Goal: Task Accomplishment & Management: Complete application form

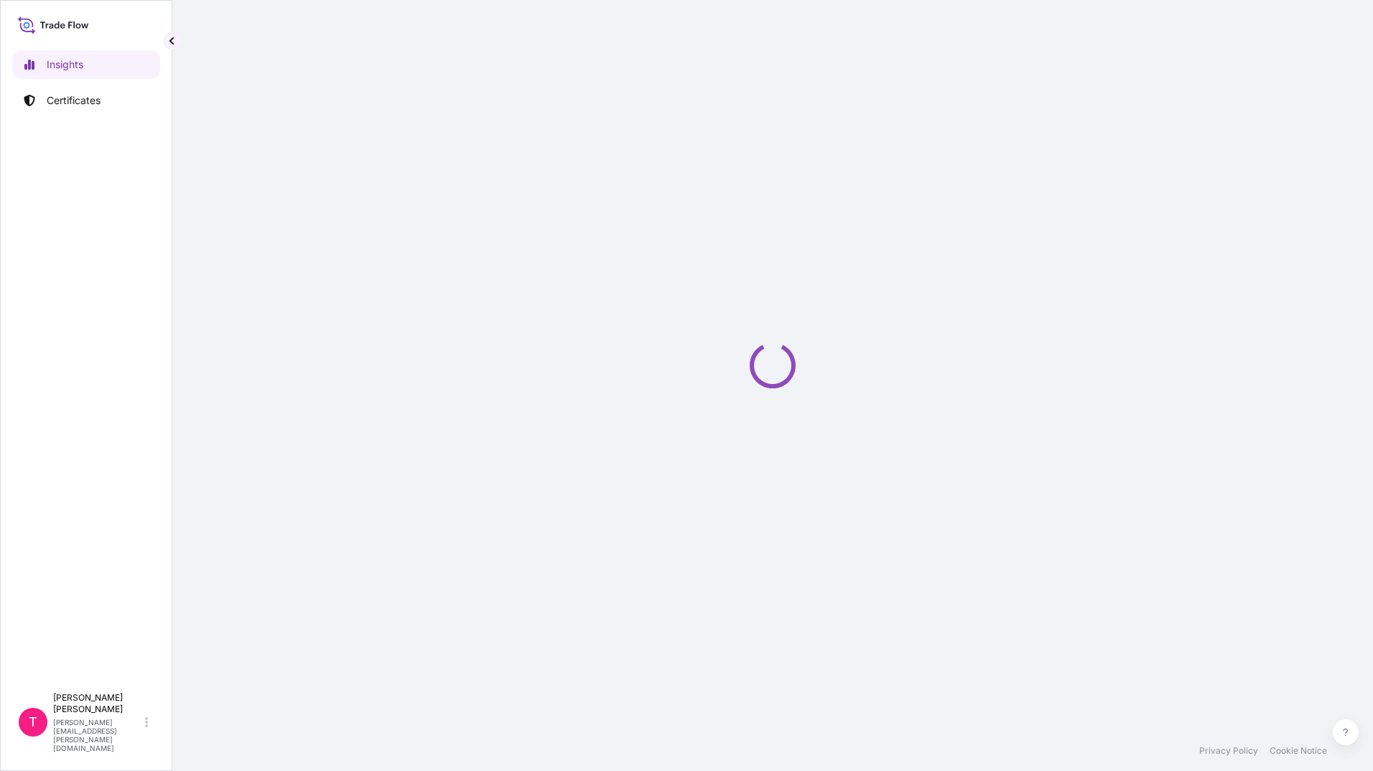
select select "2025"
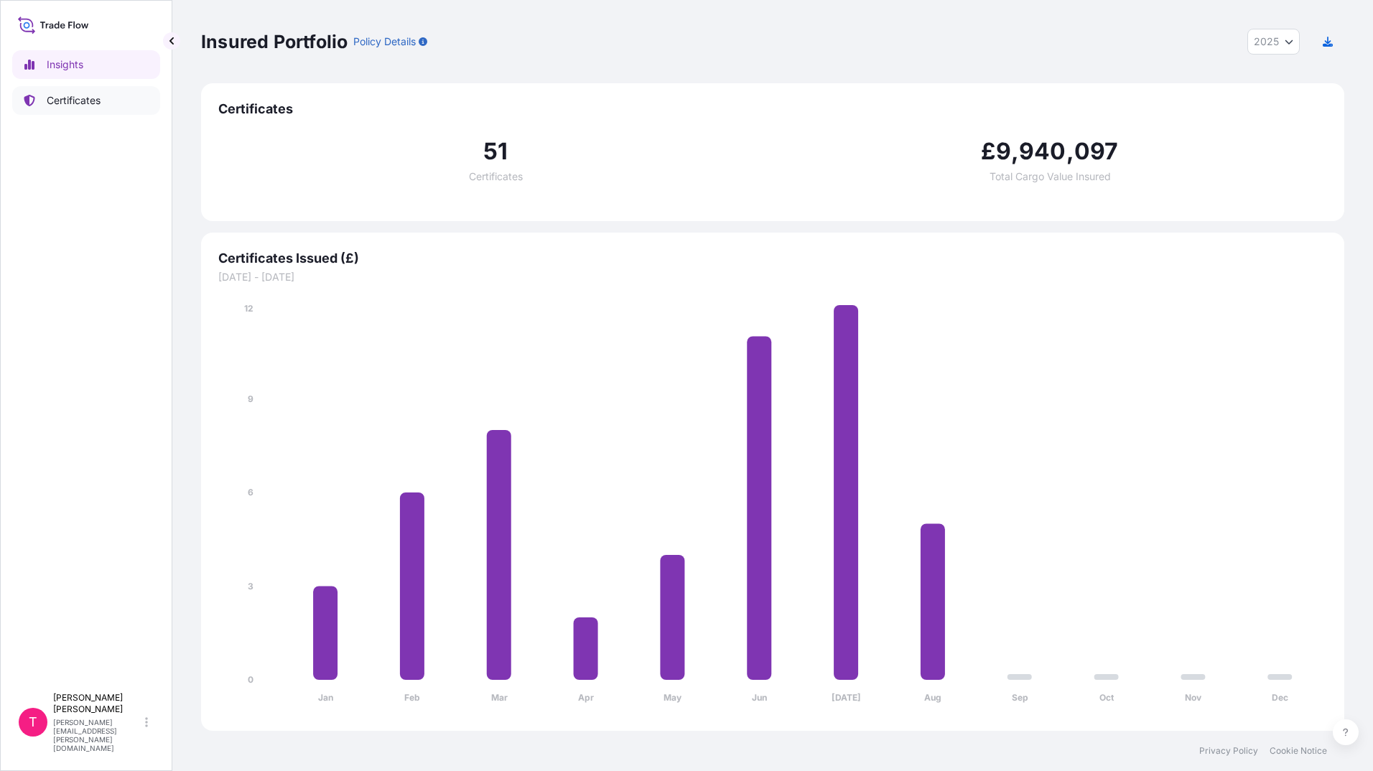
click at [79, 103] on p "Certificates" at bounding box center [74, 100] width 54 height 14
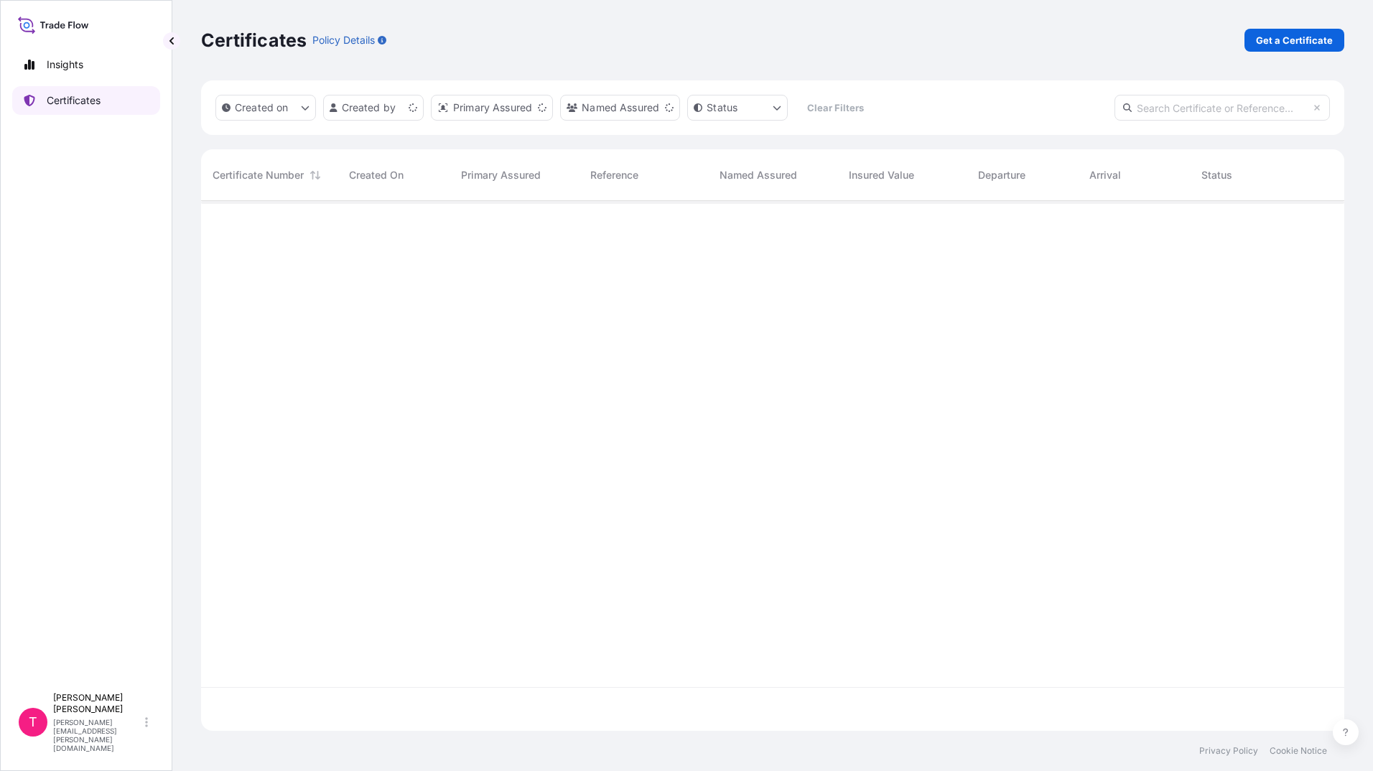
scroll to position [527, 1133]
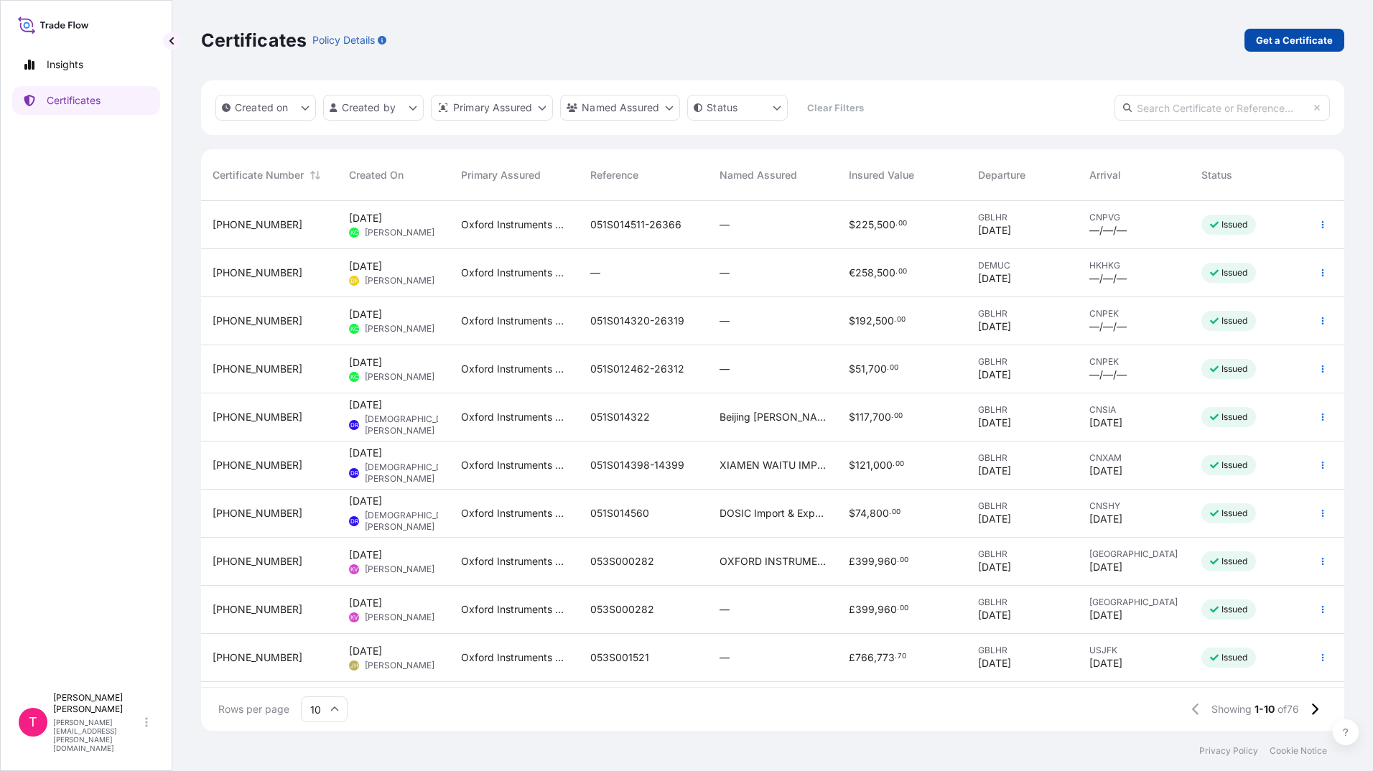
click at [1269, 39] on p "Get a Certificate" at bounding box center [1294, 40] width 77 height 14
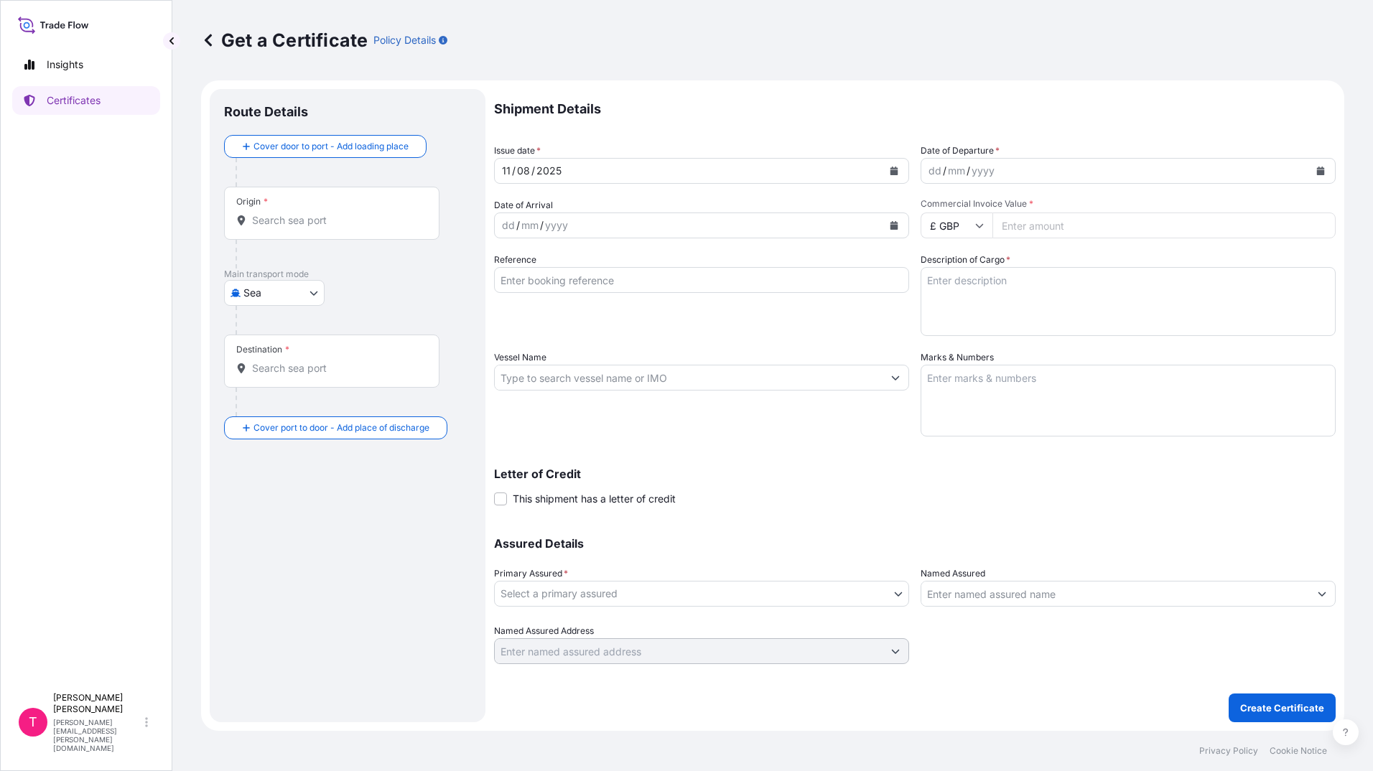
click at [305, 300] on body "Insights Certificates T [PERSON_NAME] [PERSON_NAME][EMAIL_ADDRESS][PERSON_NAME]…" at bounding box center [686, 385] width 1373 height 771
click at [279, 356] on div "Air" at bounding box center [274, 356] width 89 height 26
select select "Air"
click at [323, 231] on input "Origin *" at bounding box center [337, 226] width 170 height 14
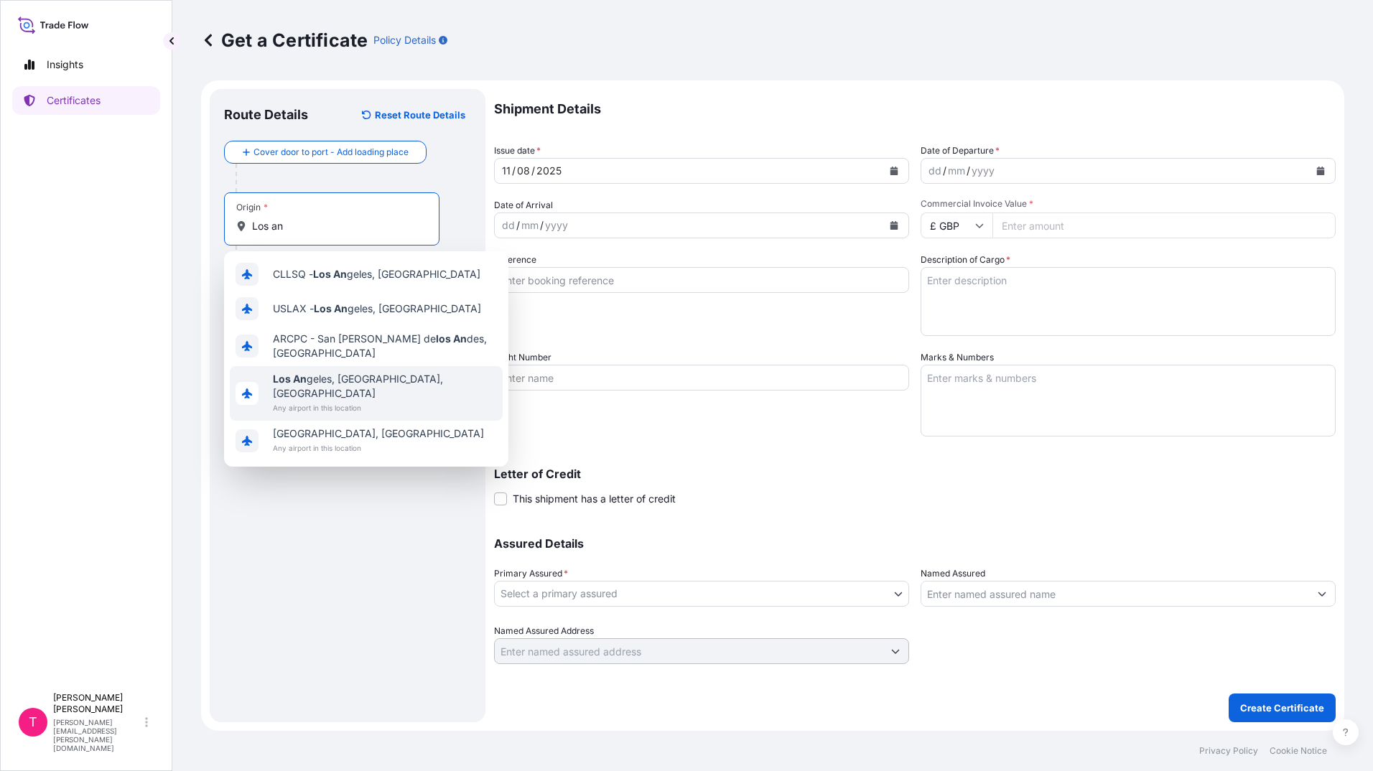
click at [345, 373] on span "Los An geles, [GEOGRAPHIC_DATA], [GEOGRAPHIC_DATA]" at bounding box center [385, 386] width 224 height 29
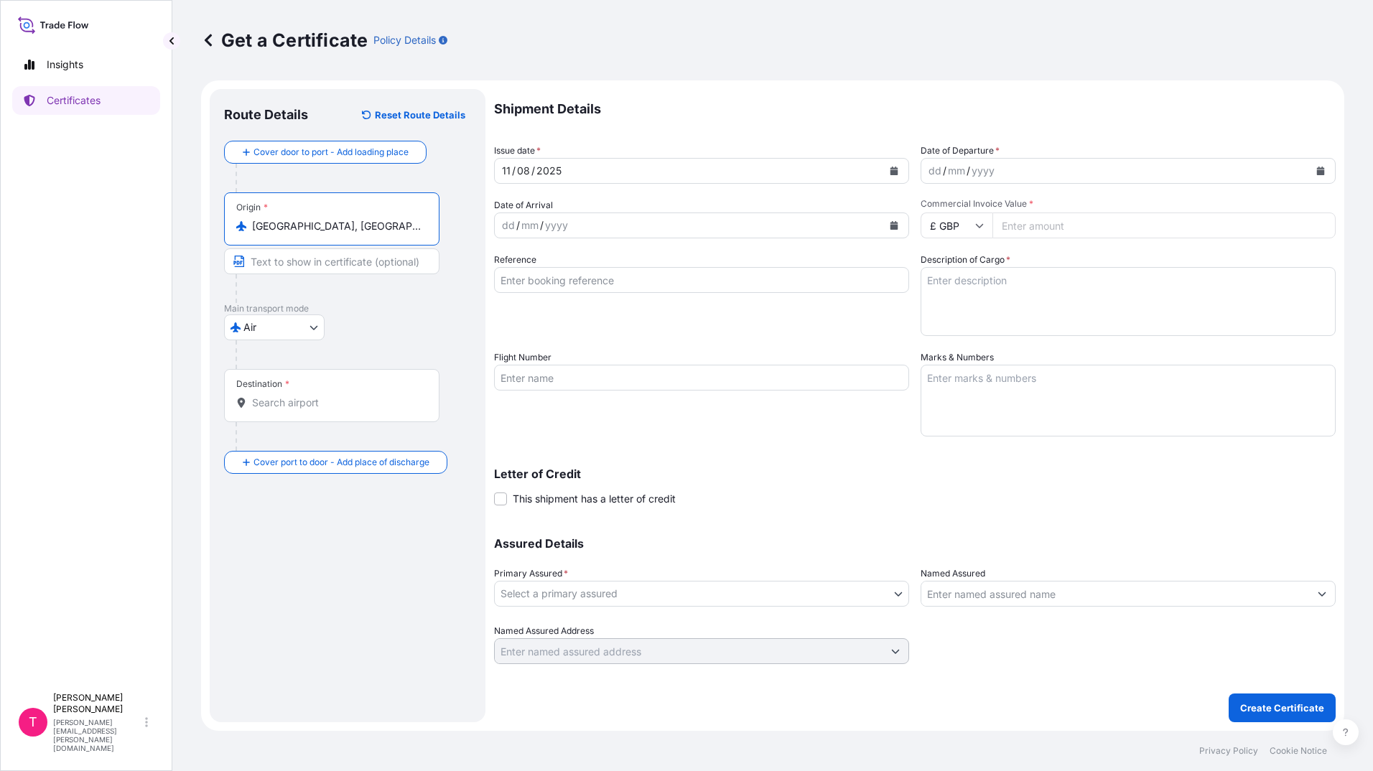
type input "[GEOGRAPHIC_DATA], [GEOGRAPHIC_DATA], [GEOGRAPHIC_DATA]"
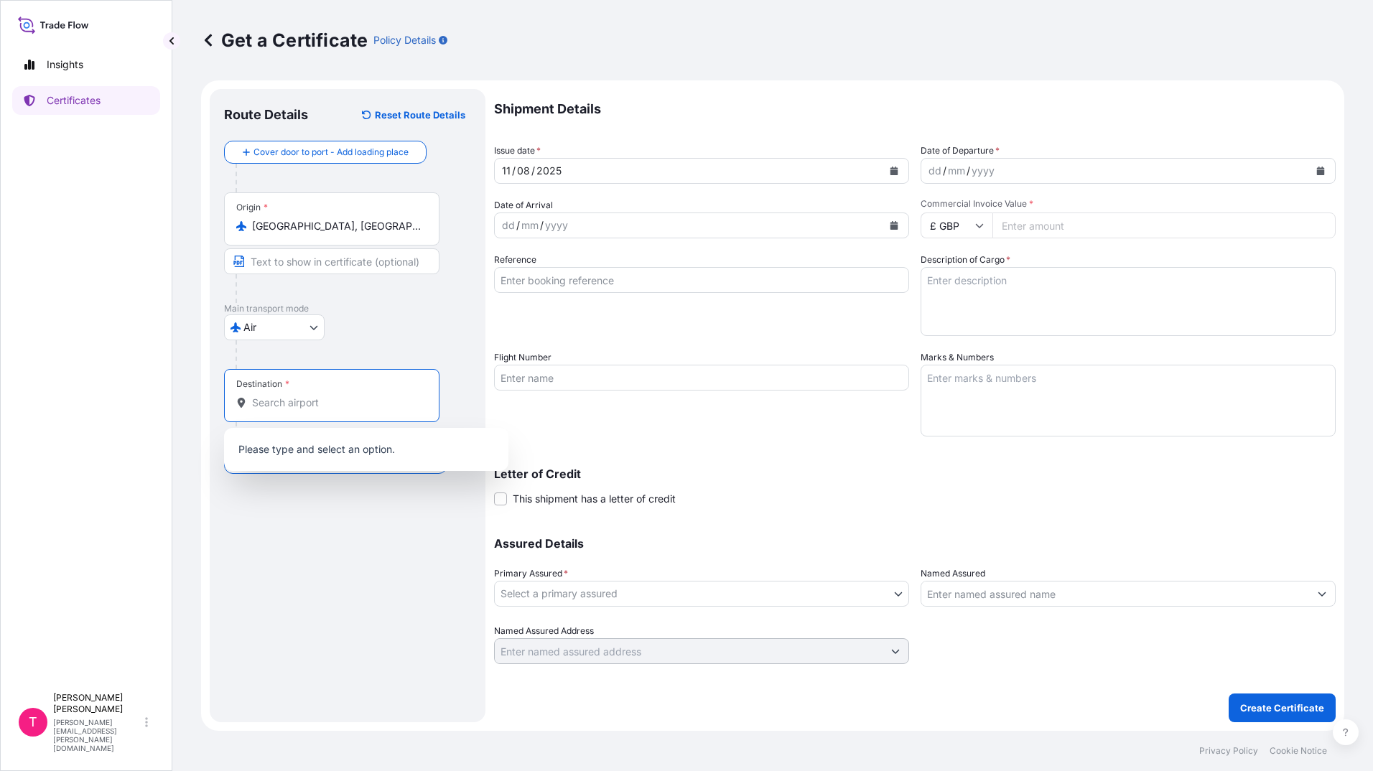
click at [318, 398] on input "Destination *" at bounding box center [337, 403] width 170 height 14
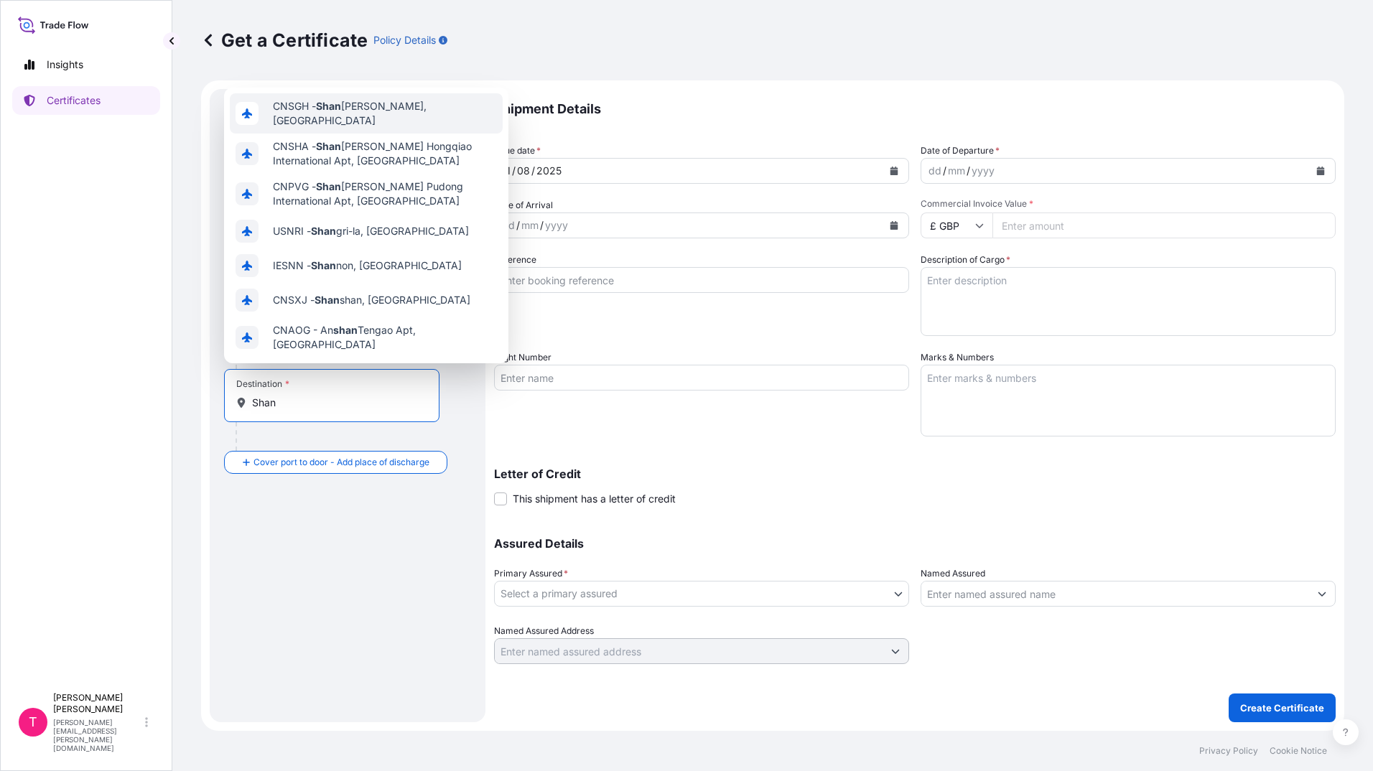
click at [434, 112] on div "CNSGH - [PERSON_NAME], [GEOGRAPHIC_DATA]" at bounding box center [366, 113] width 273 height 40
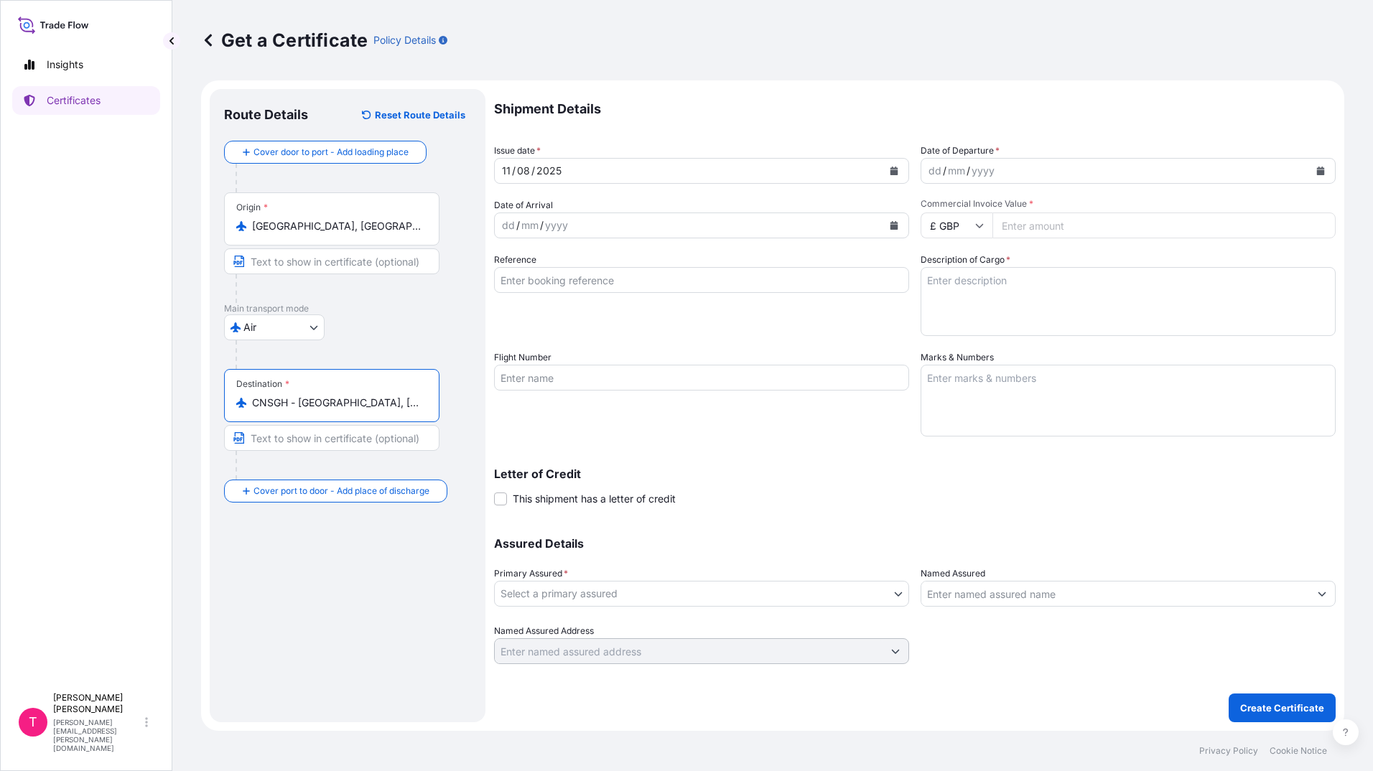
type input "CNSGH - Shanghai, China"
click at [1319, 168] on icon "Calendar" at bounding box center [1321, 171] width 8 height 9
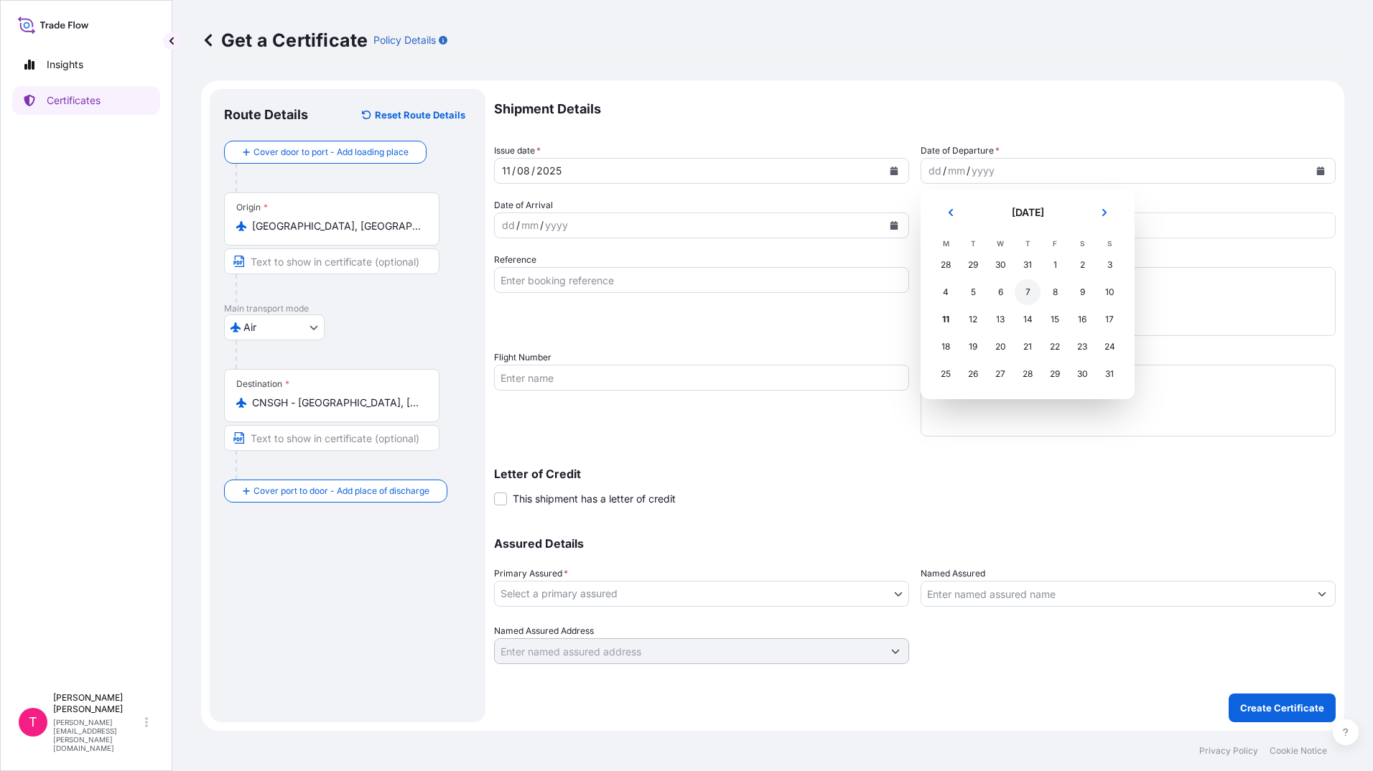
click at [1029, 291] on div "7" at bounding box center [1028, 292] width 26 height 26
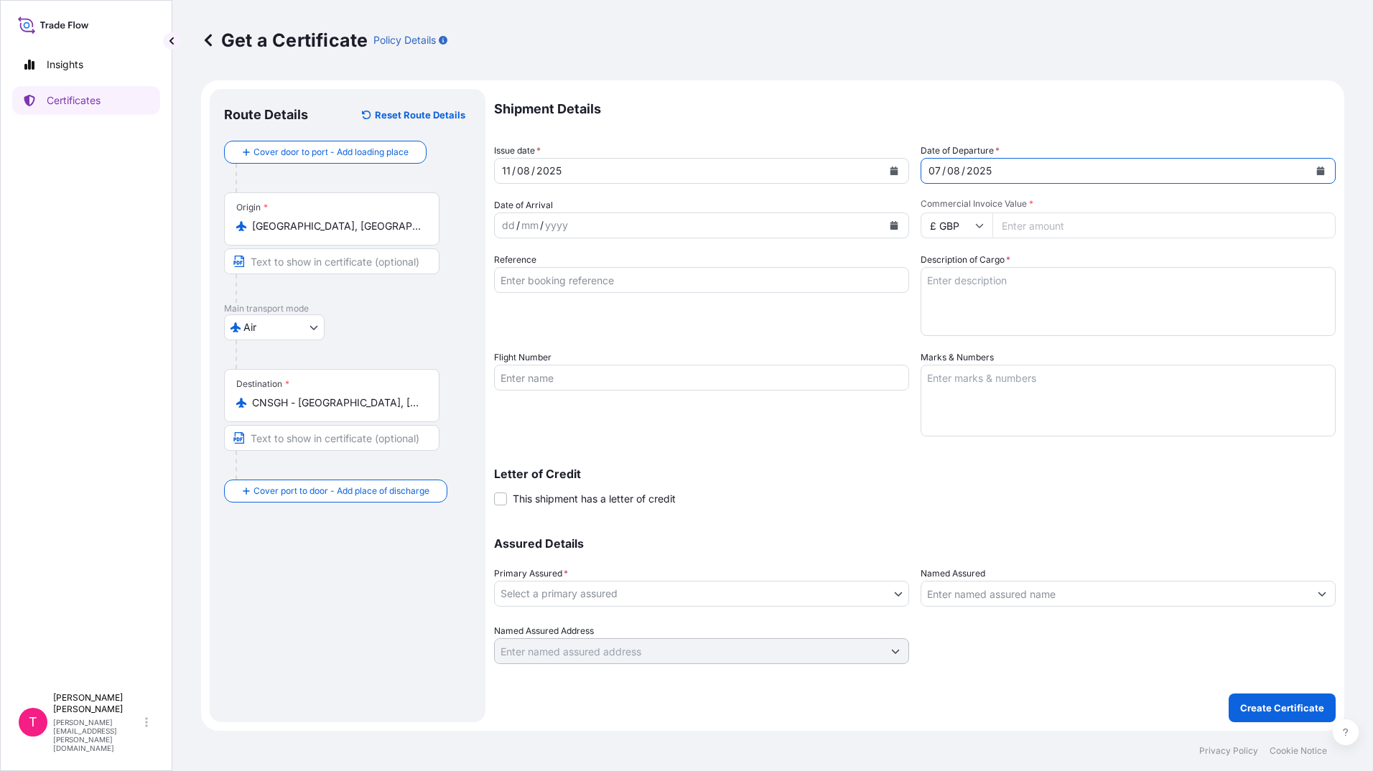
click at [979, 222] on icon at bounding box center [979, 225] width 9 height 9
click at [958, 325] on div "$ USD" at bounding box center [957, 325] width 60 height 27
type input "$ USD"
click at [1076, 221] on input "Commercial Invoice Value *" at bounding box center [1164, 226] width 343 height 26
type input "167200"
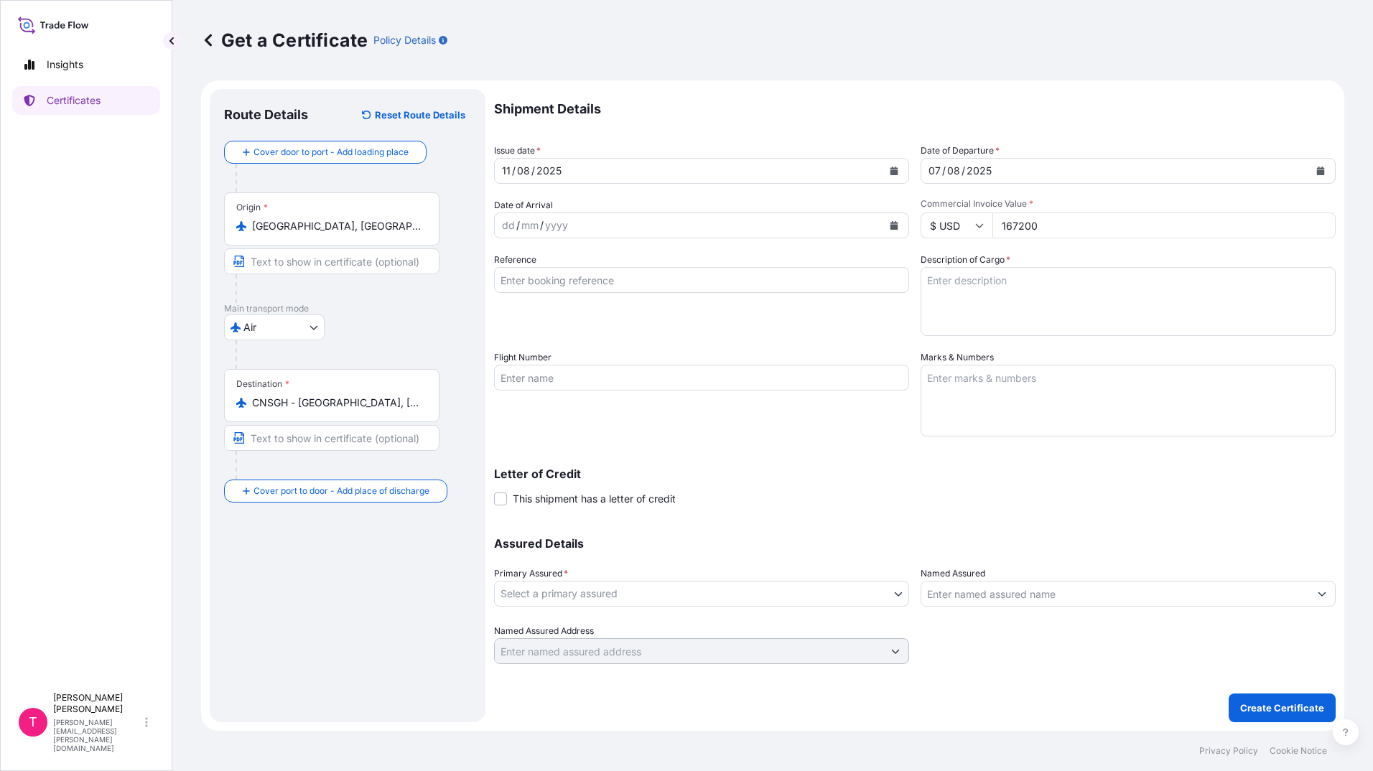
click at [1113, 250] on div "Shipment Details Issue date * 11 / 08 / 2025 Date of Departure * 07 / 08 / 2025…" at bounding box center [915, 376] width 842 height 575
click at [521, 285] on input "Reference" at bounding box center [701, 280] width 415 height 26
type input "AWB 016 19197220"
click at [1030, 294] on textarea "Description of Cargo *" at bounding box center [1128, 301] width 415 height 69
click at [948, 285] on textarea "Description of Cargo *" at bounding box center [1128, 301] width 415 height 69
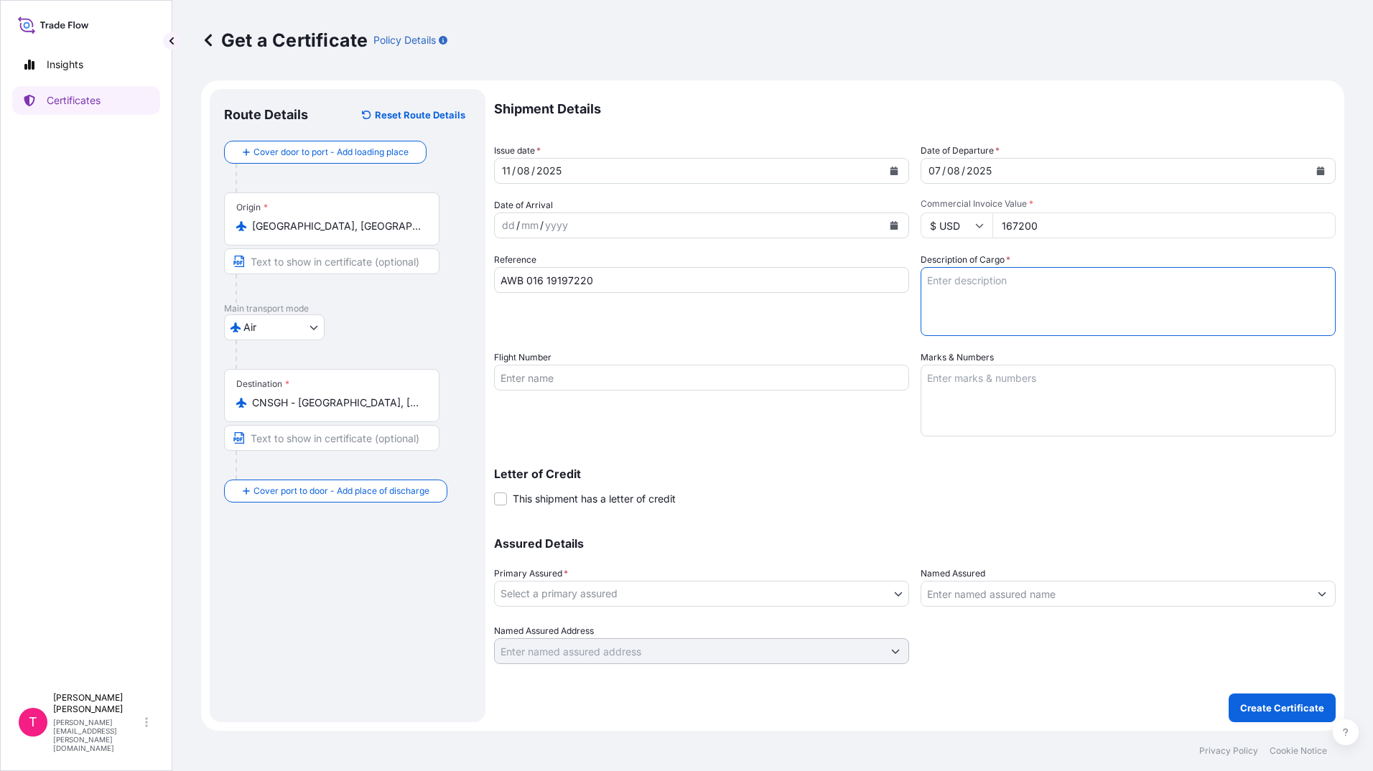
paste textarea "COMMODITY: SCANNING PROBE MICROSCOPE MODEL: MFP-3D ORIGIN+ BRAND: OXFORD INSTRU…"
click at [1152, 277] on textarea "COMMODITY: SCANNING PROBE MICROSCOPE MODEL: MFP-3D ORIGIN+ BRAND: OXFORD INSTRU…" at bounding box center [1128, 301] width 415 height 69
type textarea "COMMODITY: SCANNING PROBE MICROSCOPE MODEL: MFP-3D ORIGIN+ BRAND: OXFORD INSTRU…"
click at [1164, 374] on textarea "Marks & Numbers" at bounding box center [1128, 401] width 415 height 72
click at [1015, 381] on textarea "Marks & Numbers" at bounding box center [1128, 401] width 415 height 72
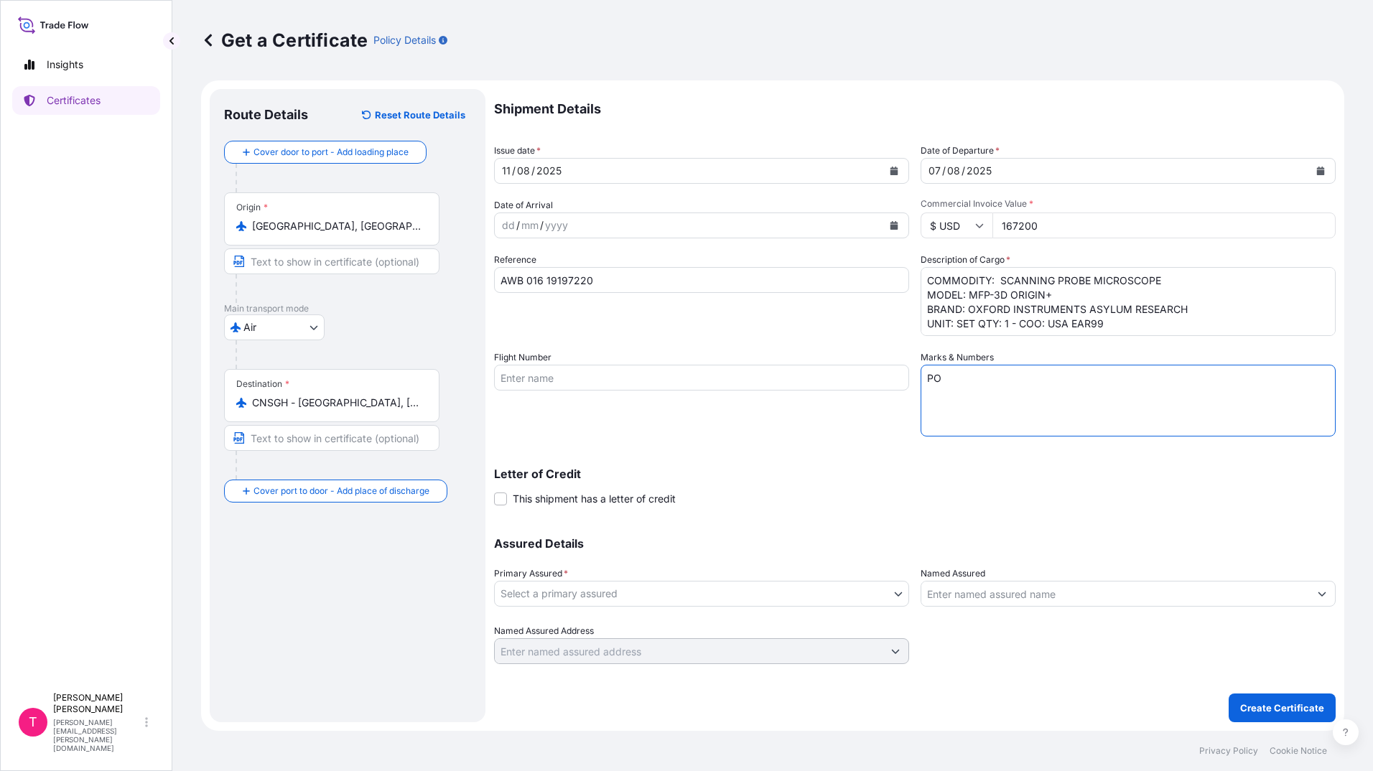
paste textarea "JM1500XC20250616-20"
click at [1137, 377] on textarea "PO JM1500XC20250616-20" at bounding box center [1128, 401] width 415 height 72
paste textarea "122cm x 102cm x 81cm"
click at [1004, 407] on textarea "PO JM1500XC20250616-20 - One Crate 122cm x 102cm x 81cm / 117 KG" at bounding box center [1128, 401] width 415 height 72
paste textarea "M1500XC20250616-20"
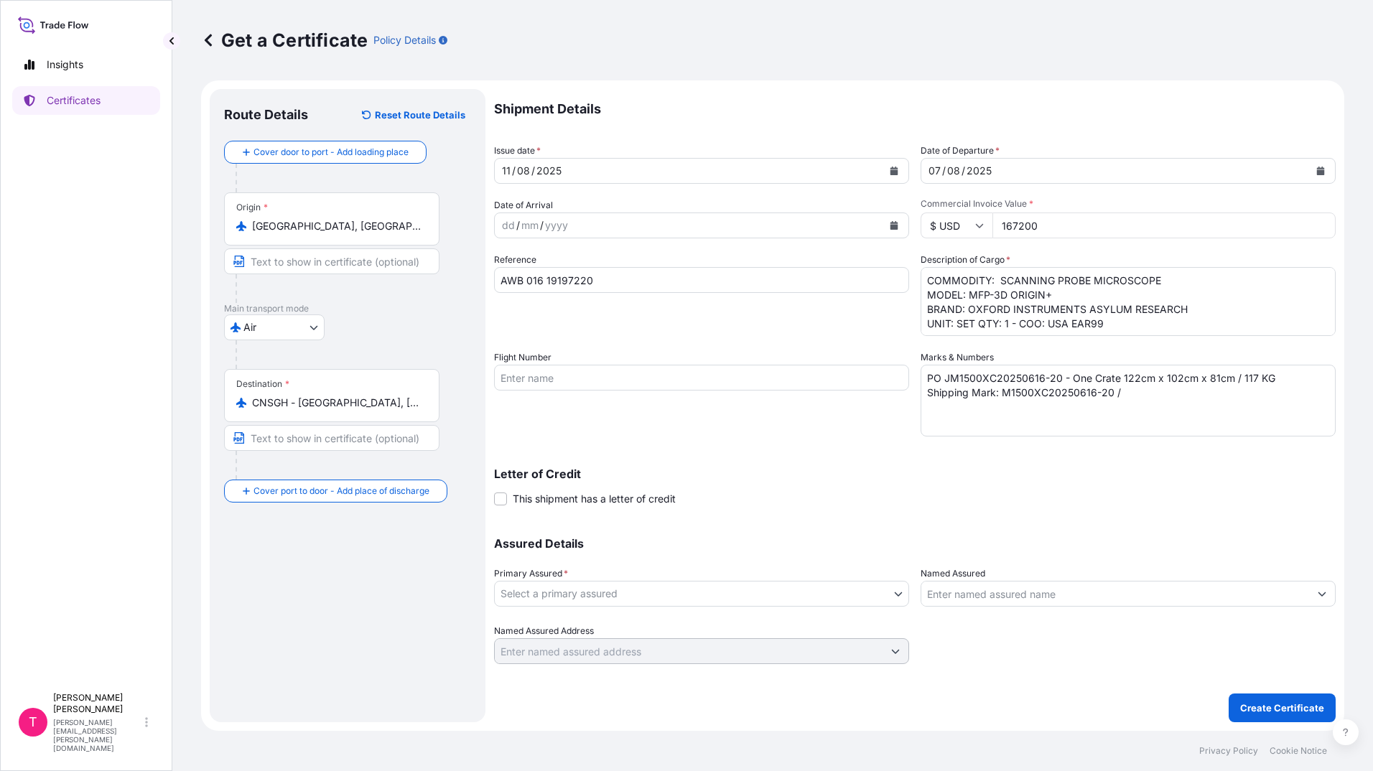
click at [1172, 404] on textarea "PO JM1500XC20250616-20 - One Crate 122cm x 102cm x 81cm / 117 KG Shipping Mark:…" at bounding box center [1128, 401] width 415 height 72
paste textarea "Shanghai, China"
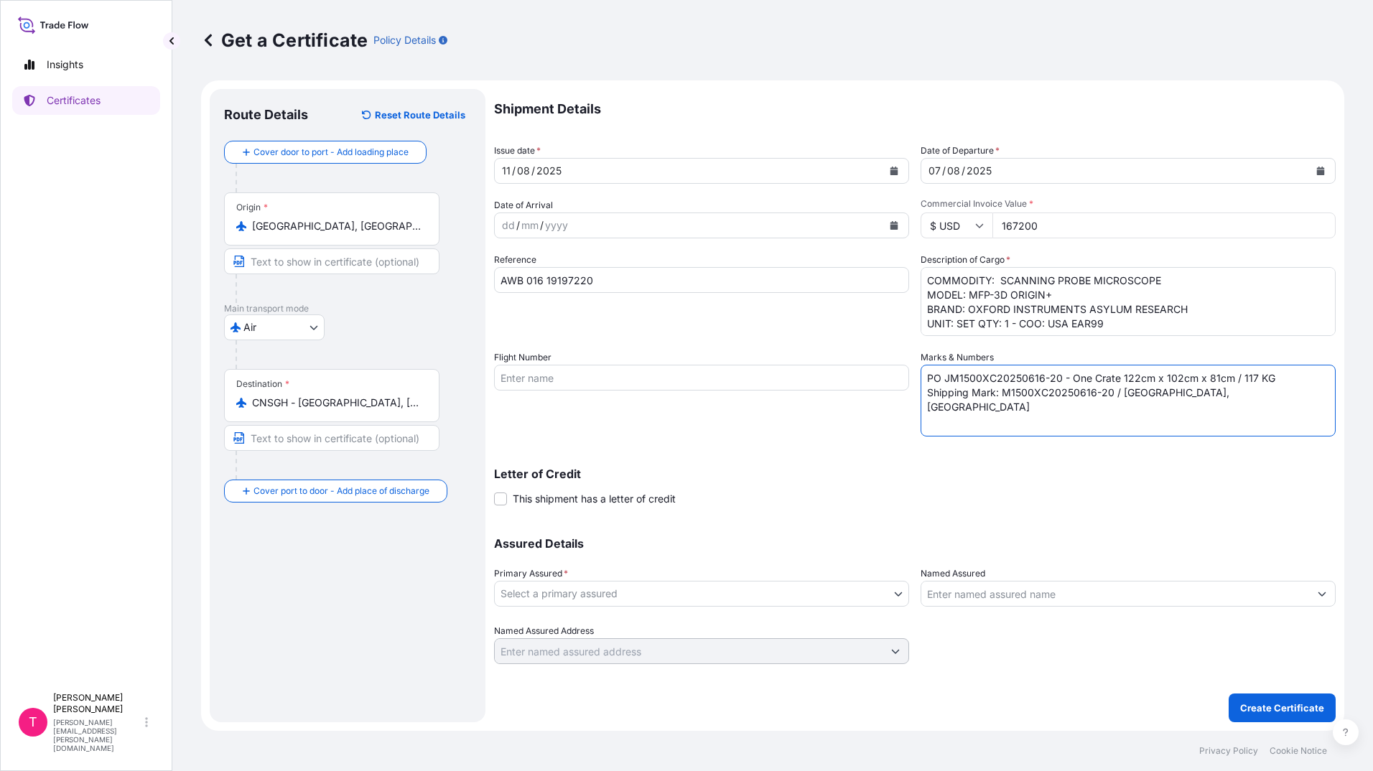
type textarea "PO JM1500XC20250616-20 - One Crate 122cm x 102cm x 81cm / 117 KG Shipping Mark:…"
click at [1167, 482] on div "Letter of Credit This shipment has a letter of credit Letter of credit * Letter…" at bounding box center [915, 487] width 842 height 38
click at [1080, 589] on input "Named Assured" at bounding box center [1116, 594] width 388 height 26
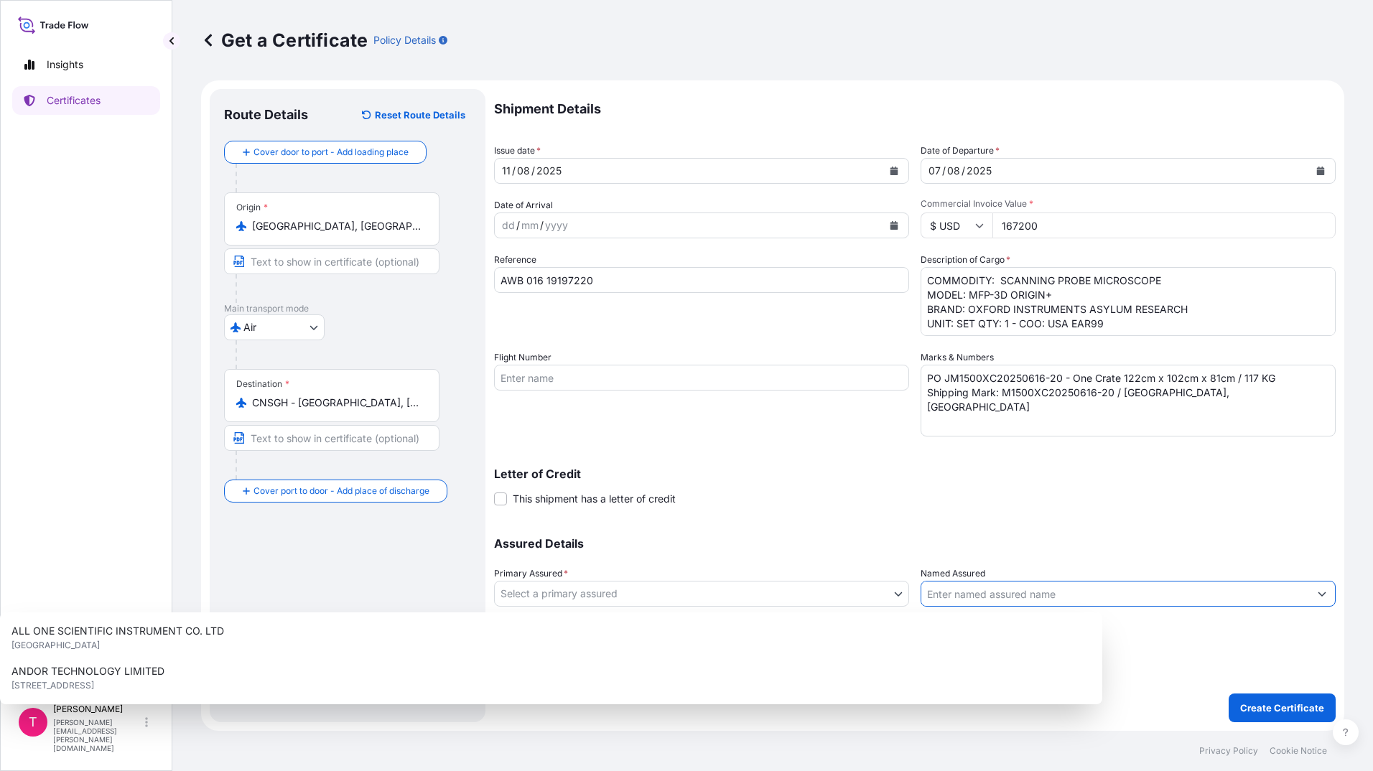
paste input "NINGBO JIN MAO IMPORT&EXPORT CO., LTD."
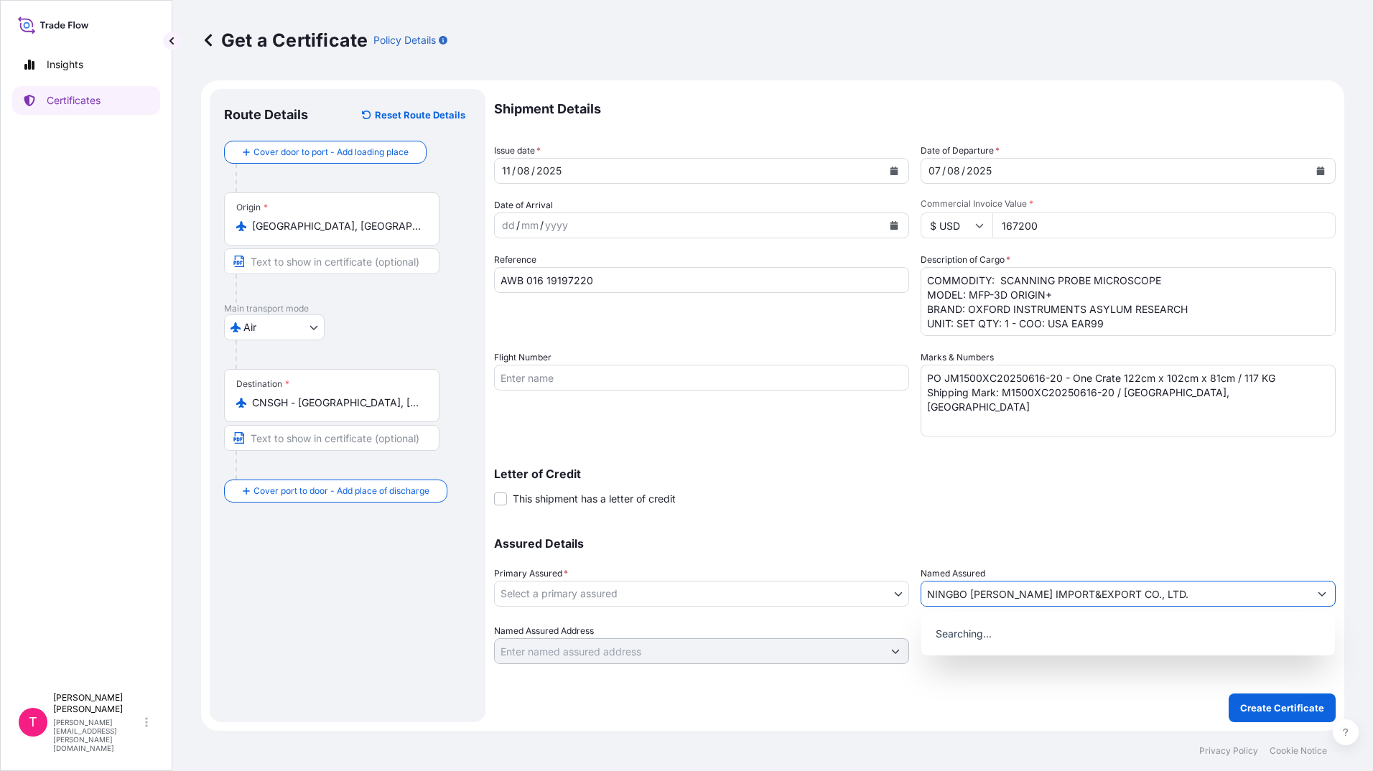
type input "NINGBO JIN MAO IMPORT&EXPORT CO., LTD."
click at [1102, 520] on div "Shipment Details Issue date * 11 / 08 / 2025 Date of Departure * 07 / 08 / 2025…" at bounding box center [915, 376] width 842 height 575
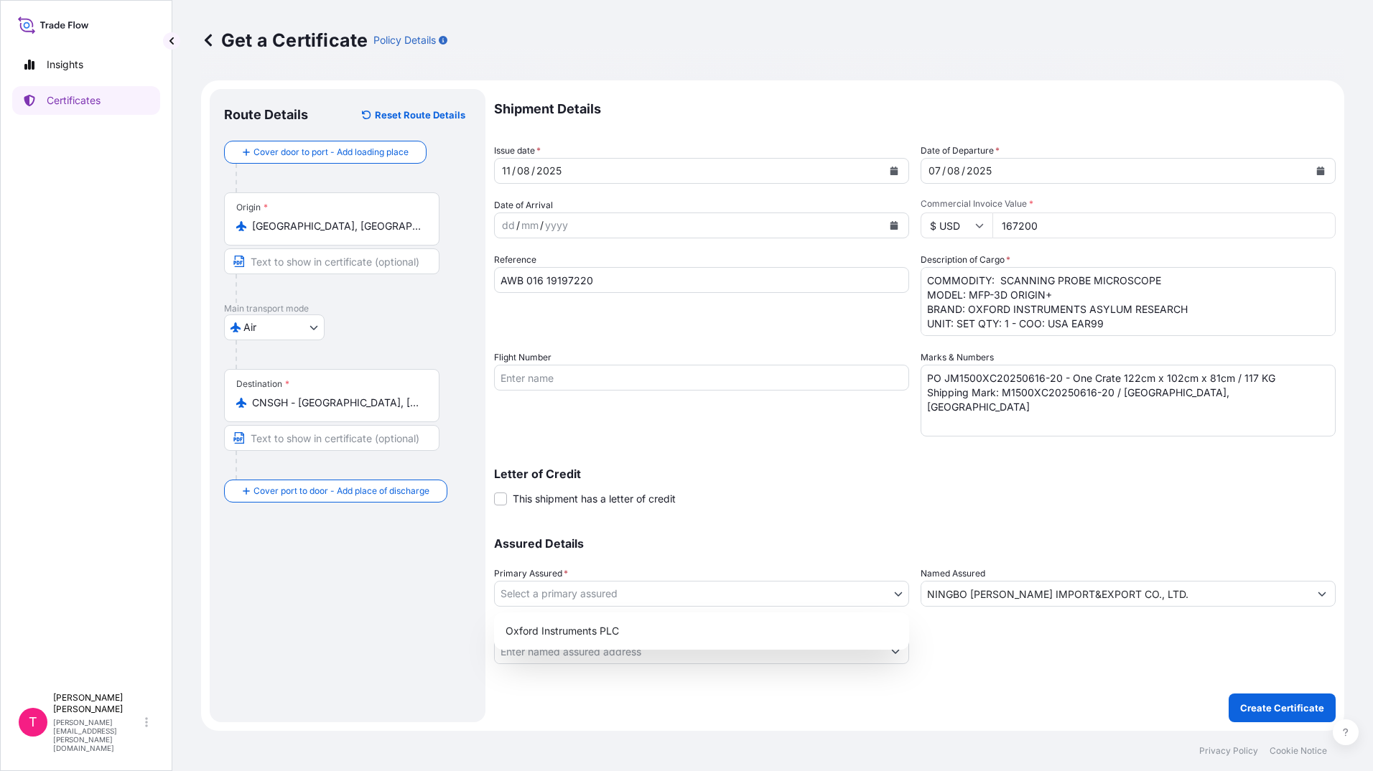
click at [892, 593] on body "Insights Certificates T Teresa Ruiz teresa.ruiz@oxinst.com Get a Certificate Po…" at bounding box center [686, 385] width 1373 height 771
click at [776, 639] on div "Oxford Instruments PLC" at bounding box center [702, 631] width 404 height 26
select select "31445"
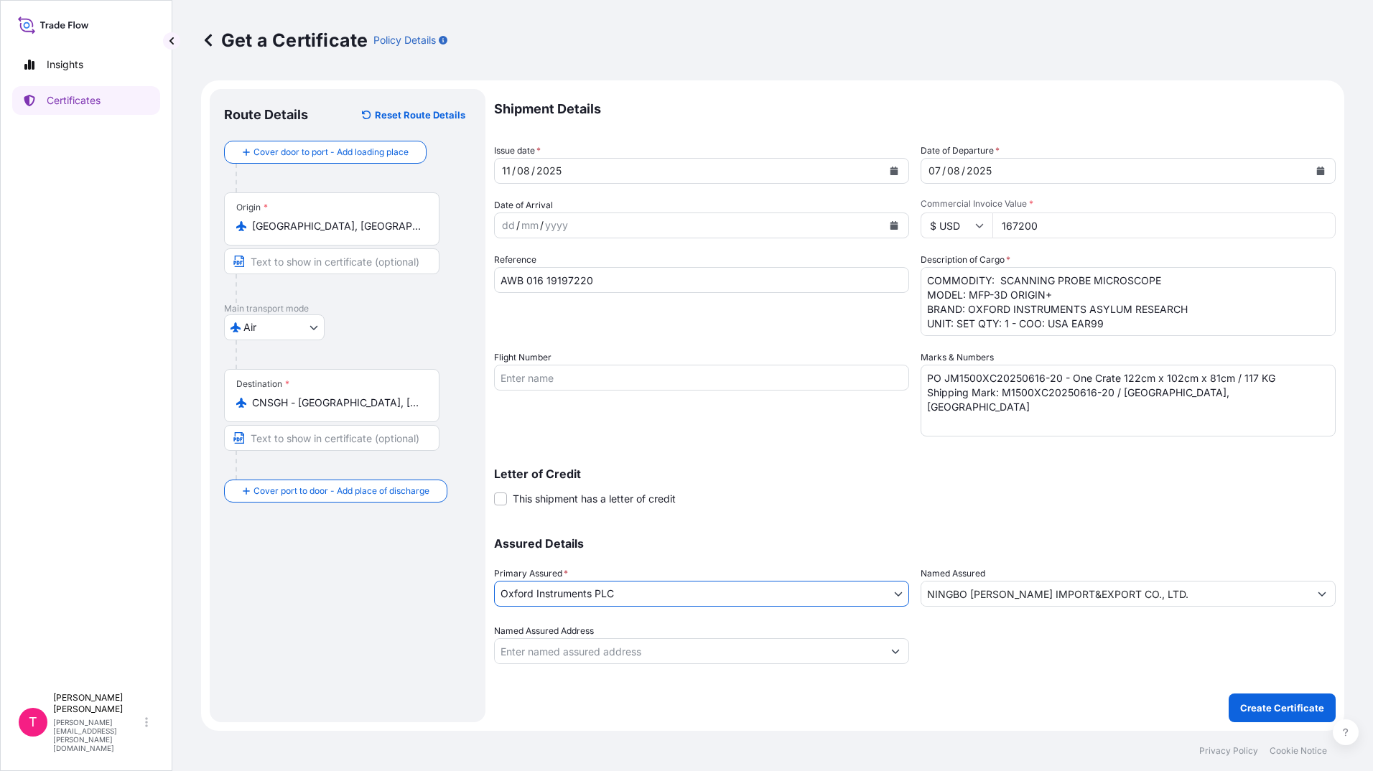
click at [1032, 675] on div "Shipment Details Issue date * 11 / 08 / 2025 Date of Departure * 07 / 08 / 2025…" at bounding box center [915, 406] width 842 height 634
click at [1288, 705] on p "Create Certificate" at bounding box center [1283, 708] width 84 height 14
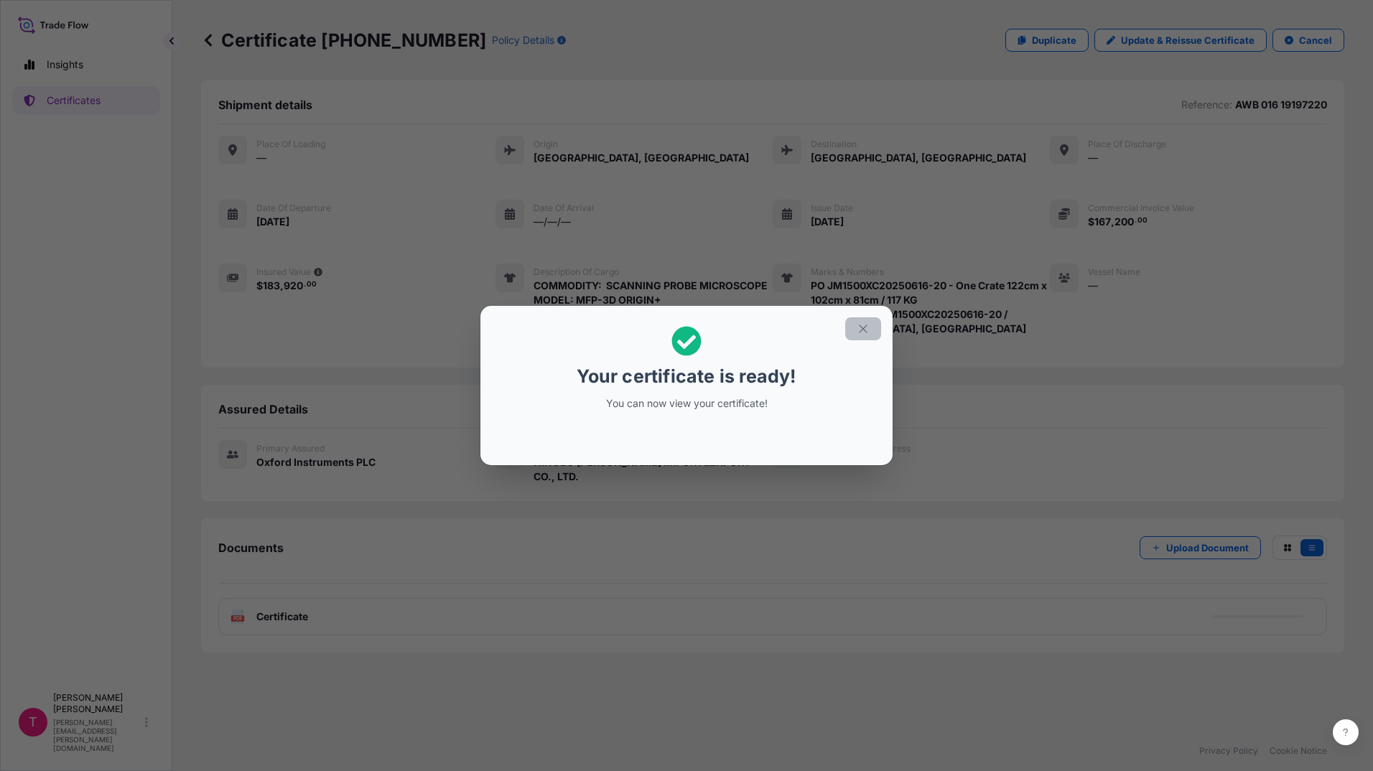
click at [867, 329] on icon "button" at bounding box center [863, 329] width 13 height 13
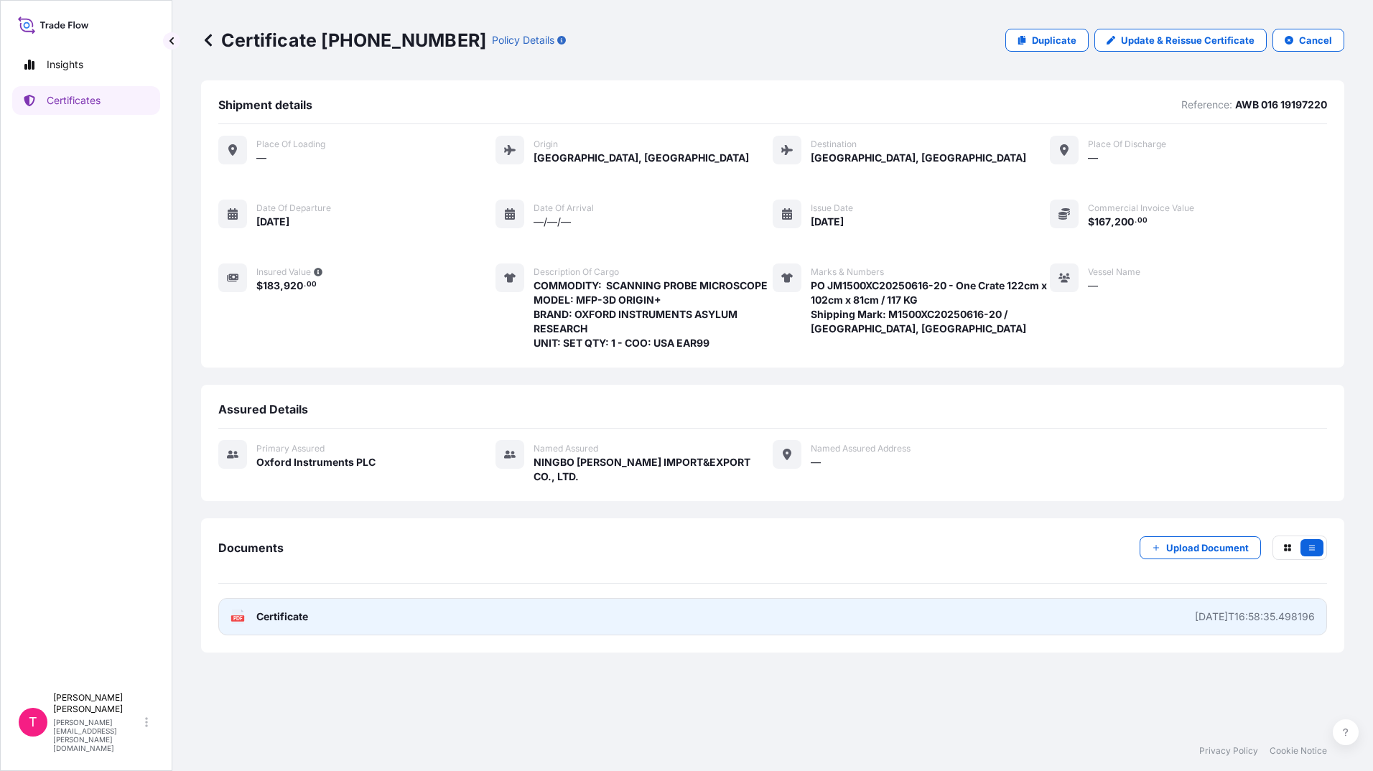
click at [290, 610] on span "Certificate" at bounding box center [282, 617] width 52 height 14
